Goal: Transaction & Acquisition: Purchase product/service

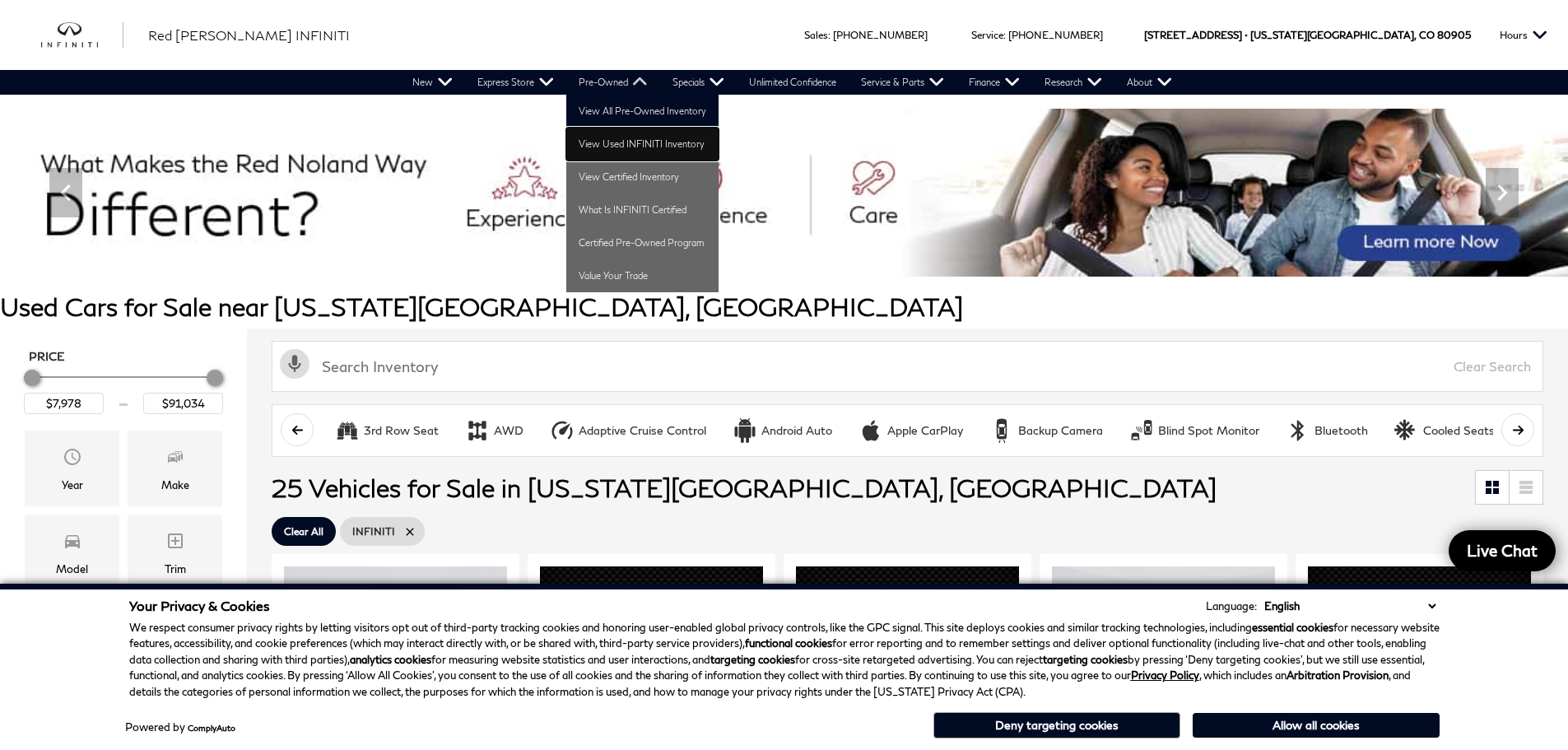
click at [614, 150] on link "View Used INFINITI Inventory" at bounding box center [643, 144] width 152 height 33
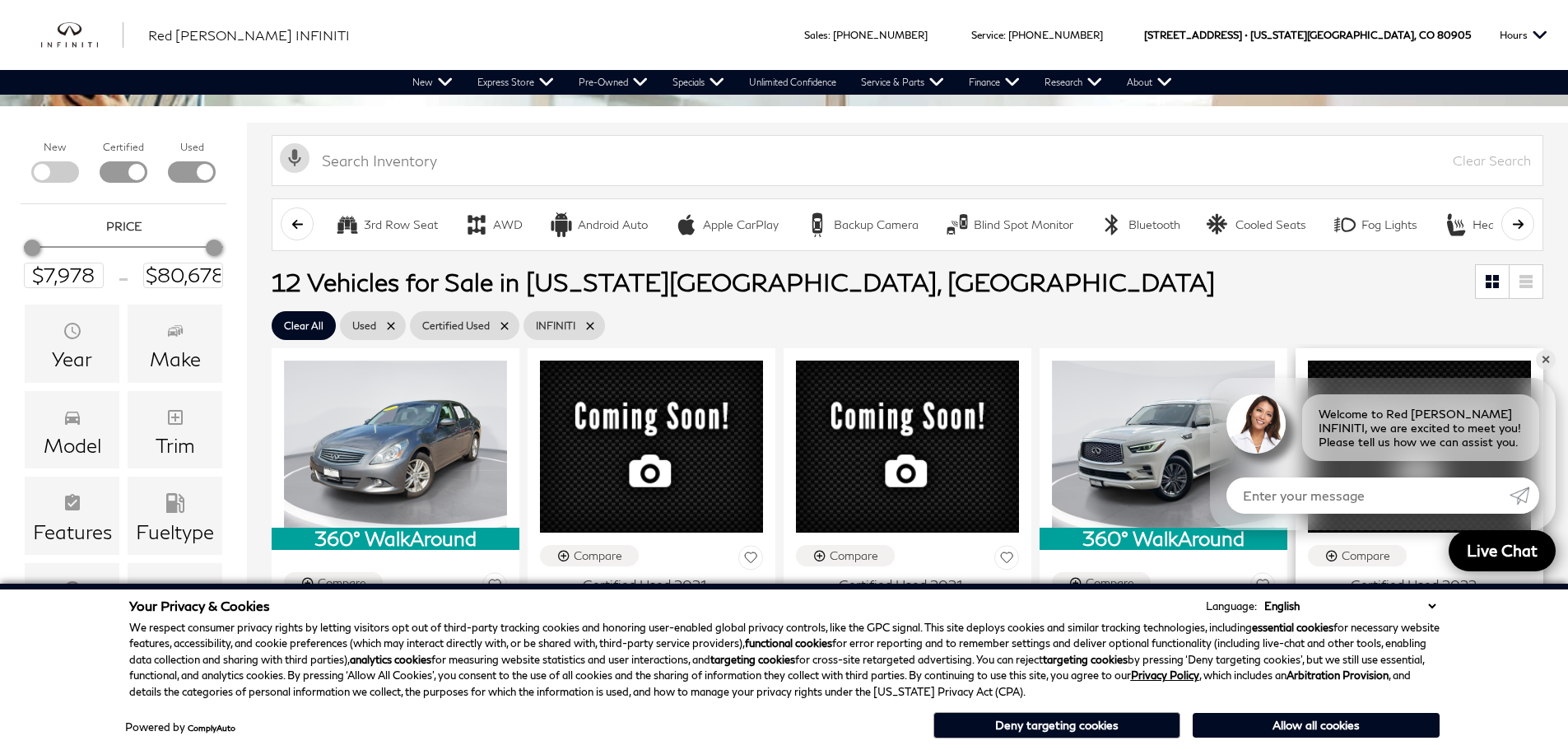
scroll to position [169, 0]
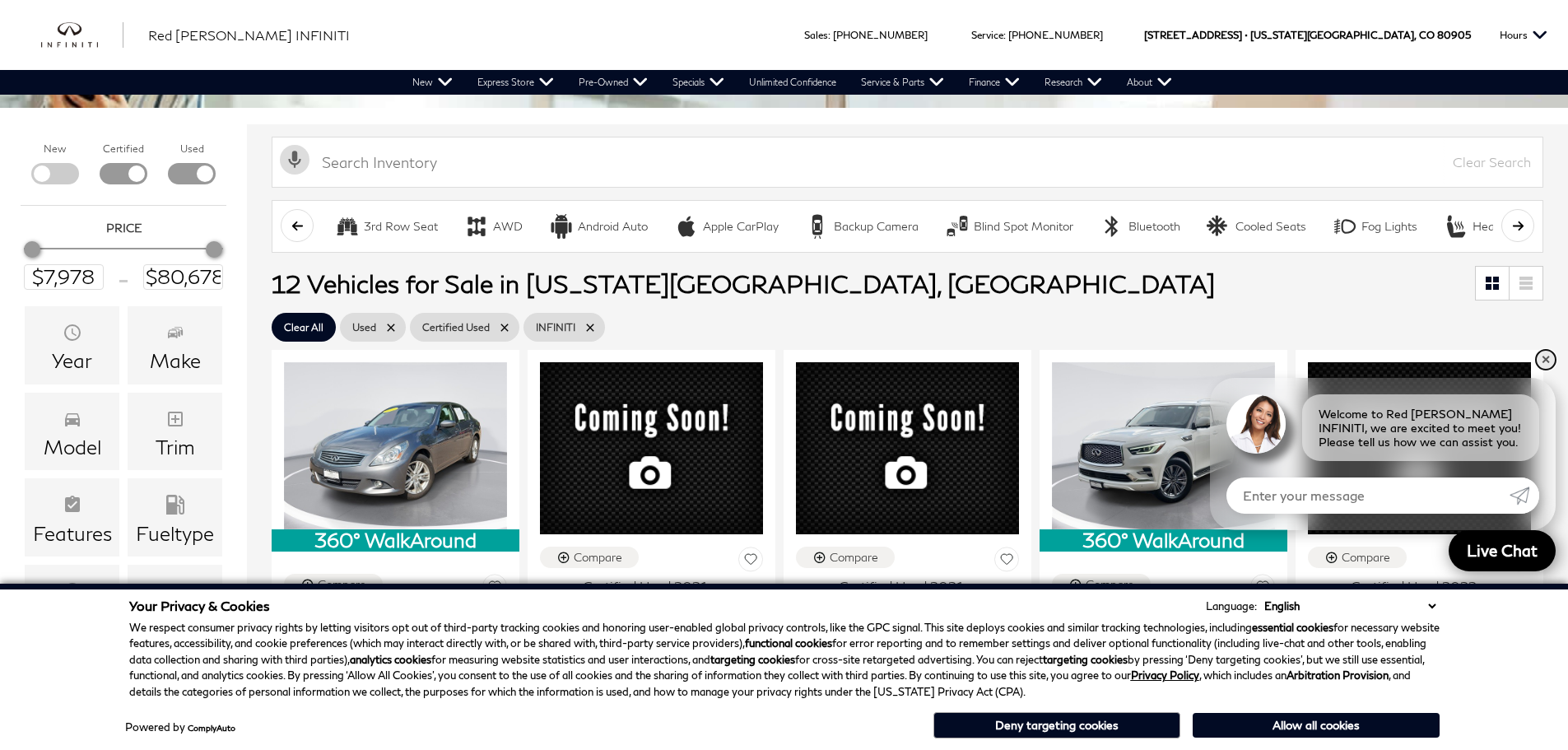
click at [1545, 360] on link "✕" at bounding box center [1546, 360] width 20 height 20
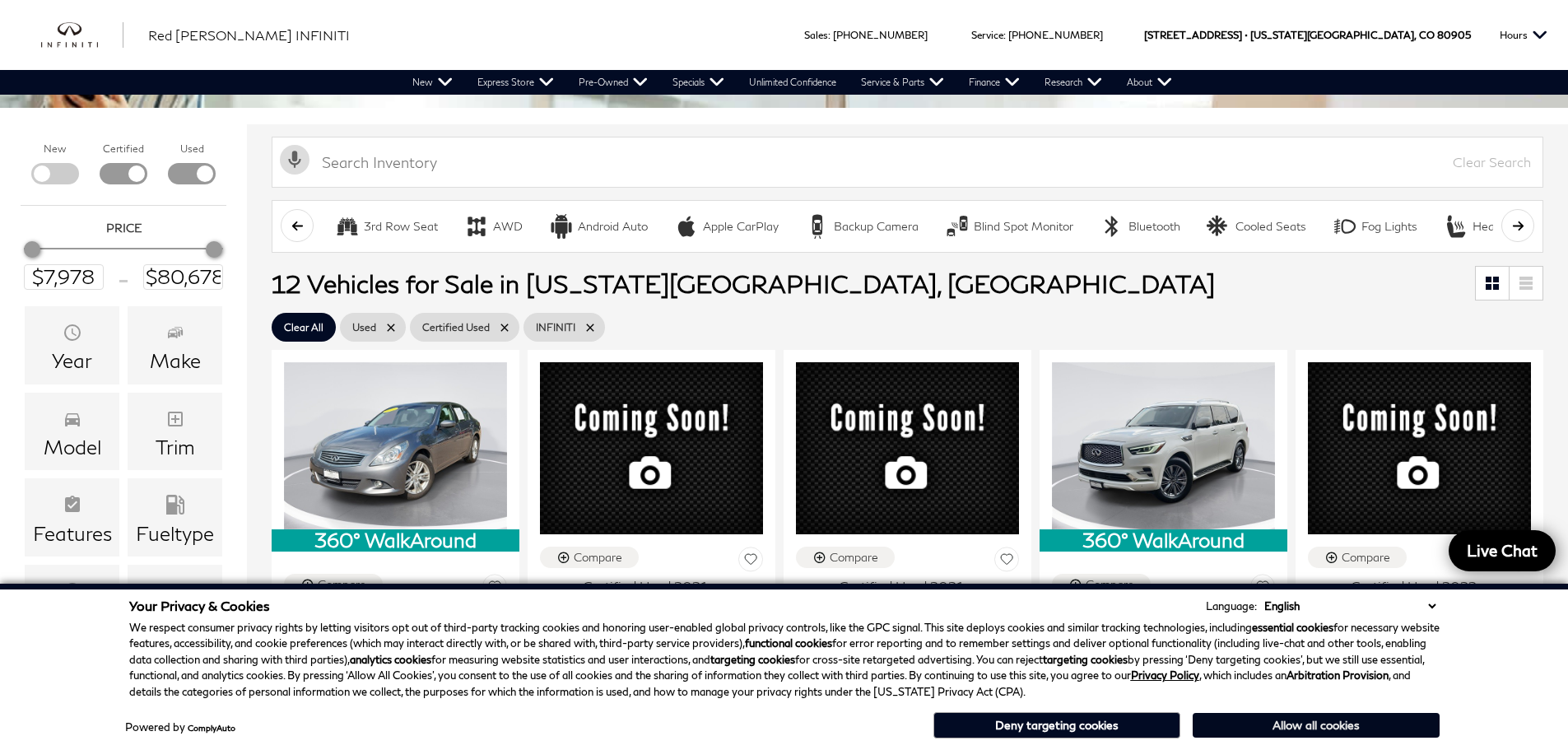
click at [1286, 724] on button "Allow all cookies" at bounding box center [1316, 725] width 247 height 25
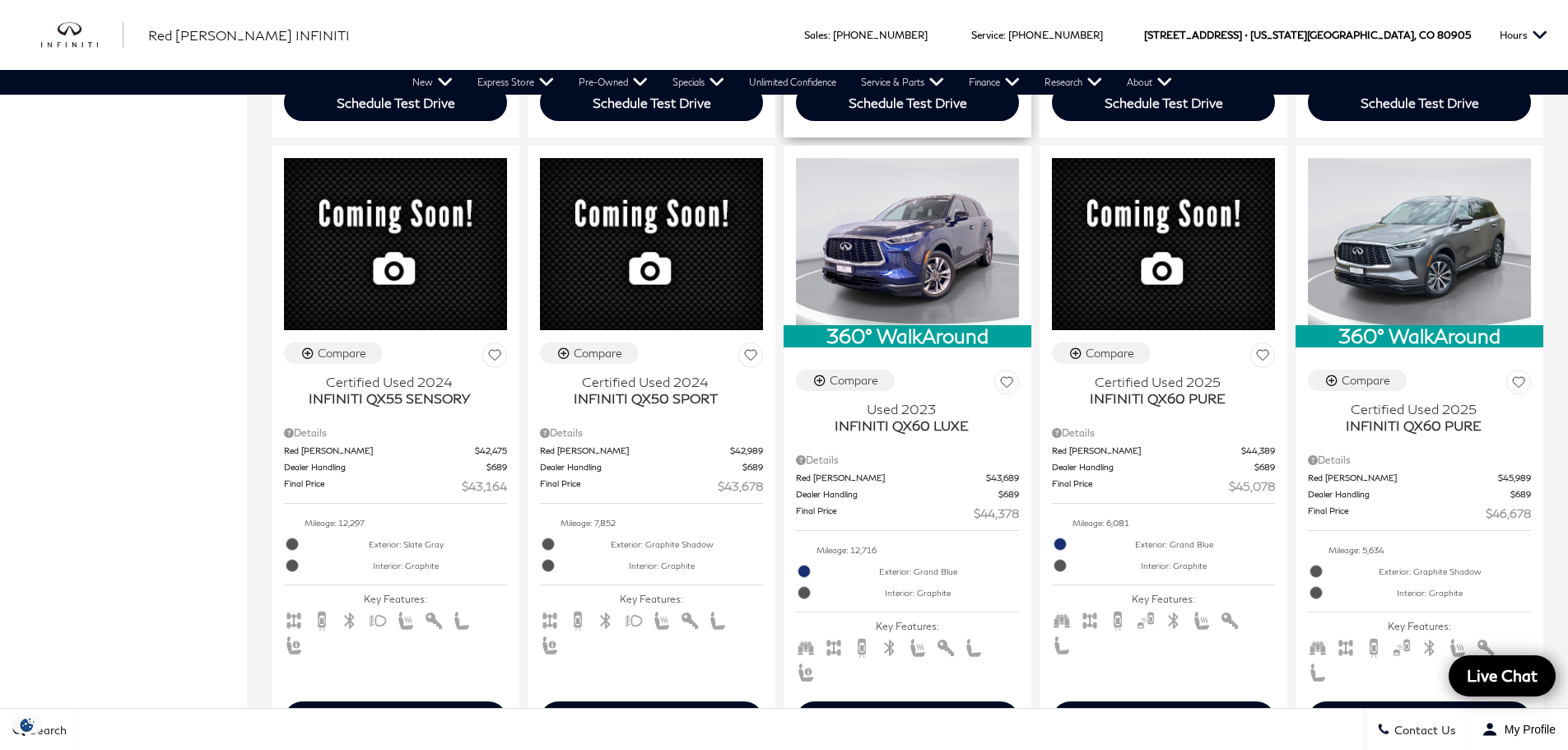
scroll to position [1569, 0]
